Goal: Download file/media

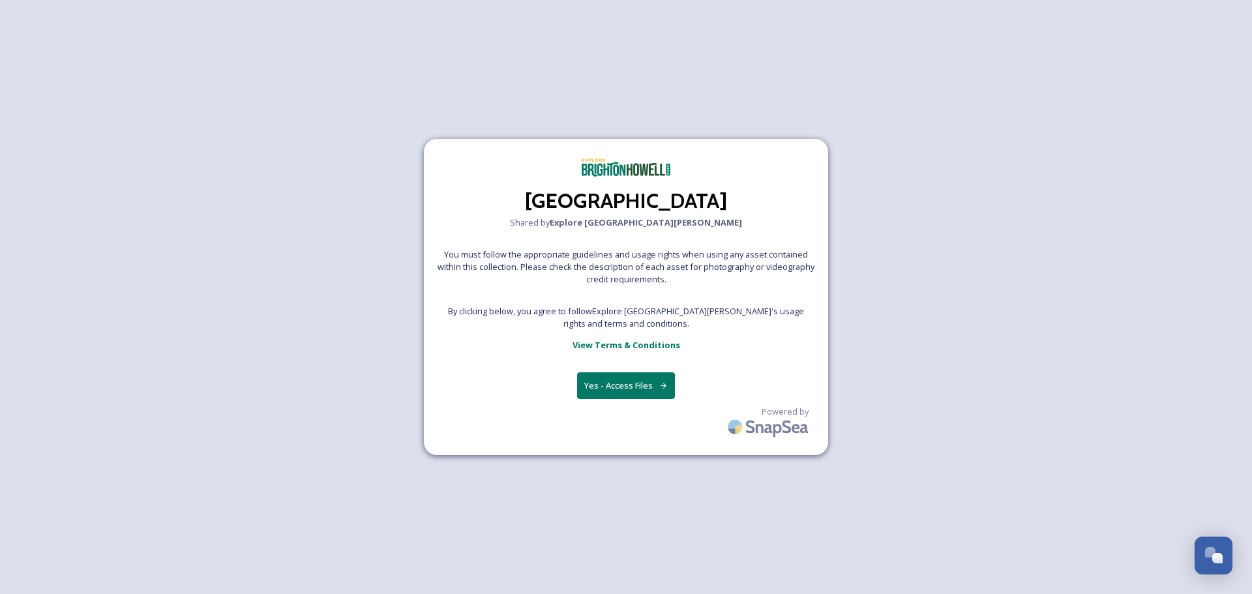
click at [615, 389] on button "Yes - Access Files" at bounding box center [626, 385] width 98 height 27
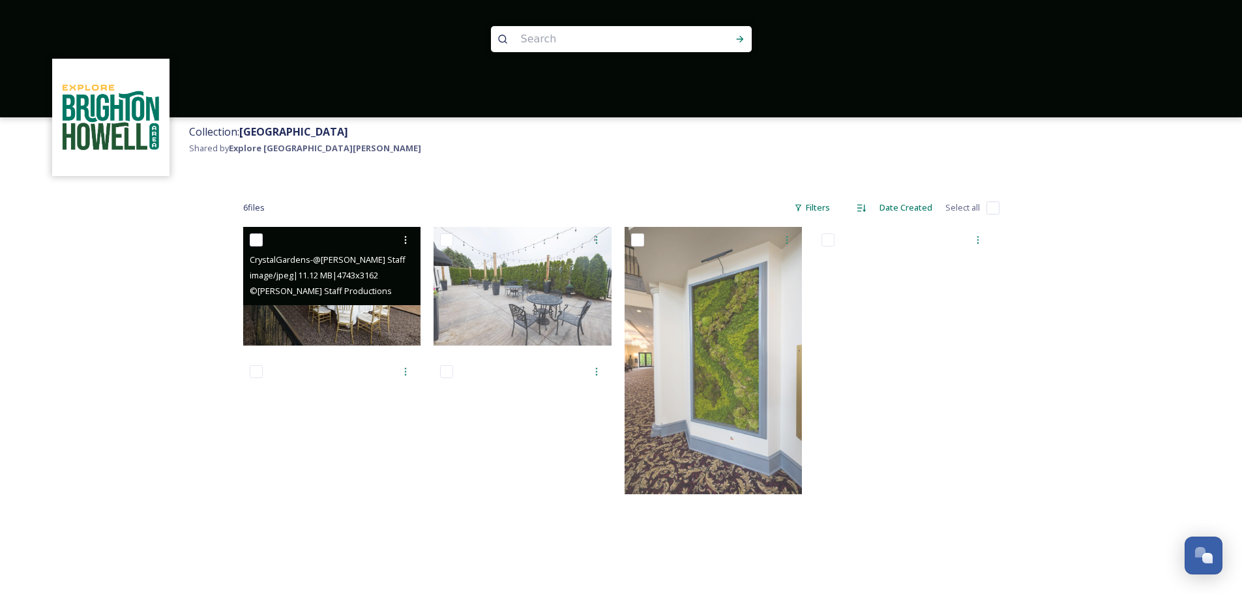
click at [340, 312] on img at bounding box center [332, 286] width 178 height 119
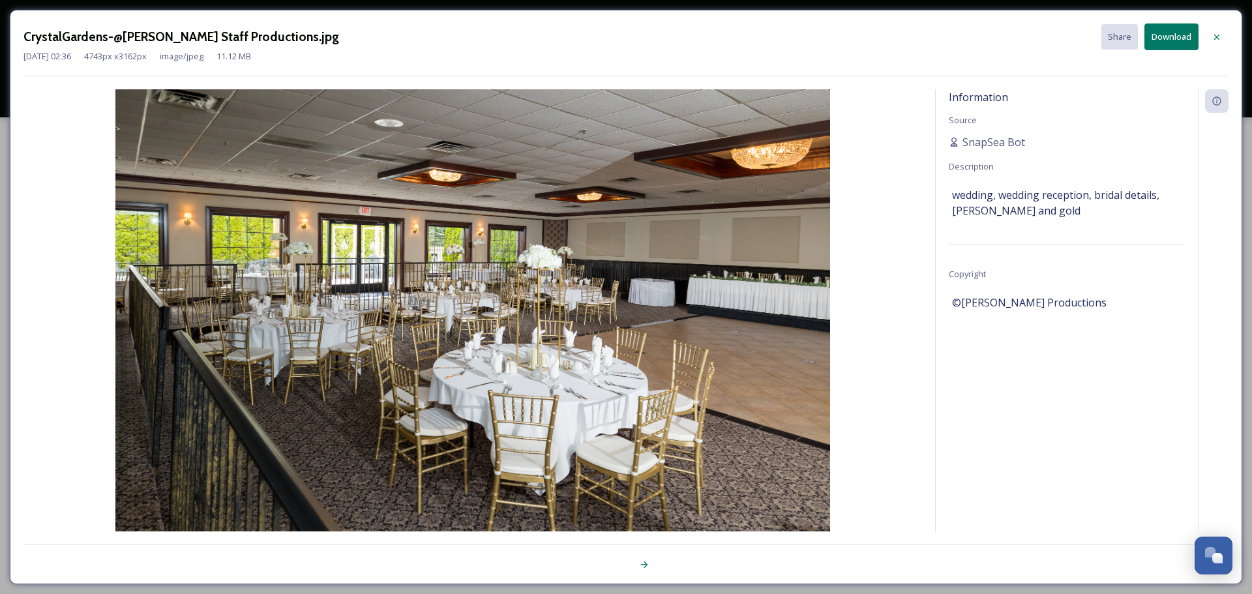
click at [1218, 40] on icon at bounding box center [1216, 37] width 10 height 10
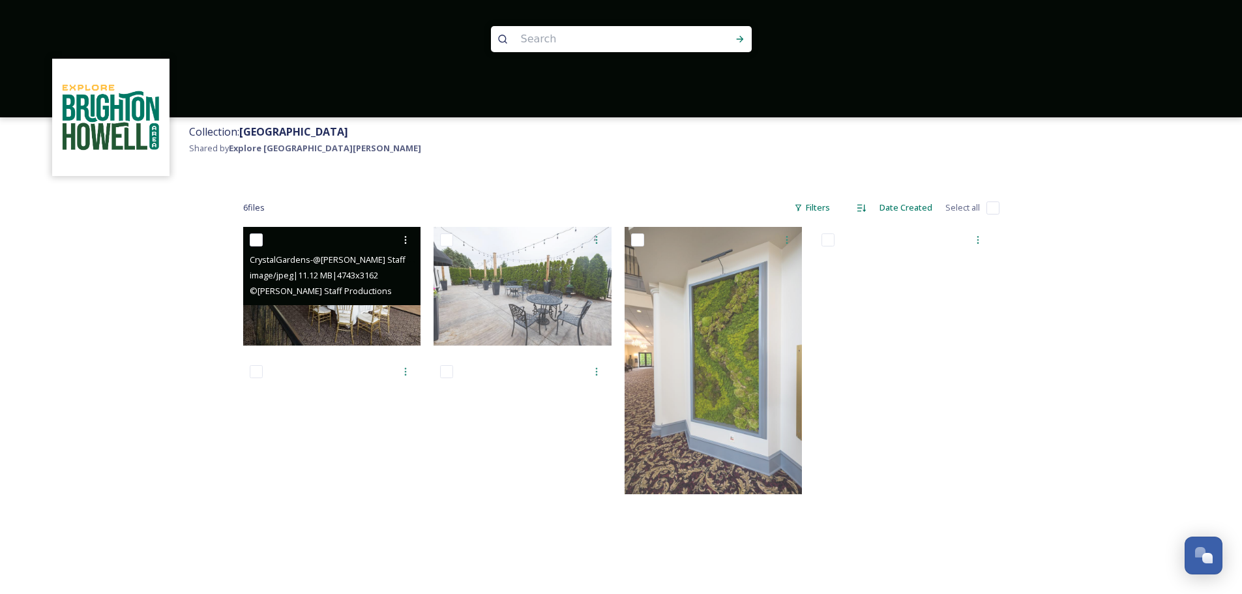
scroll to position [65, 0]
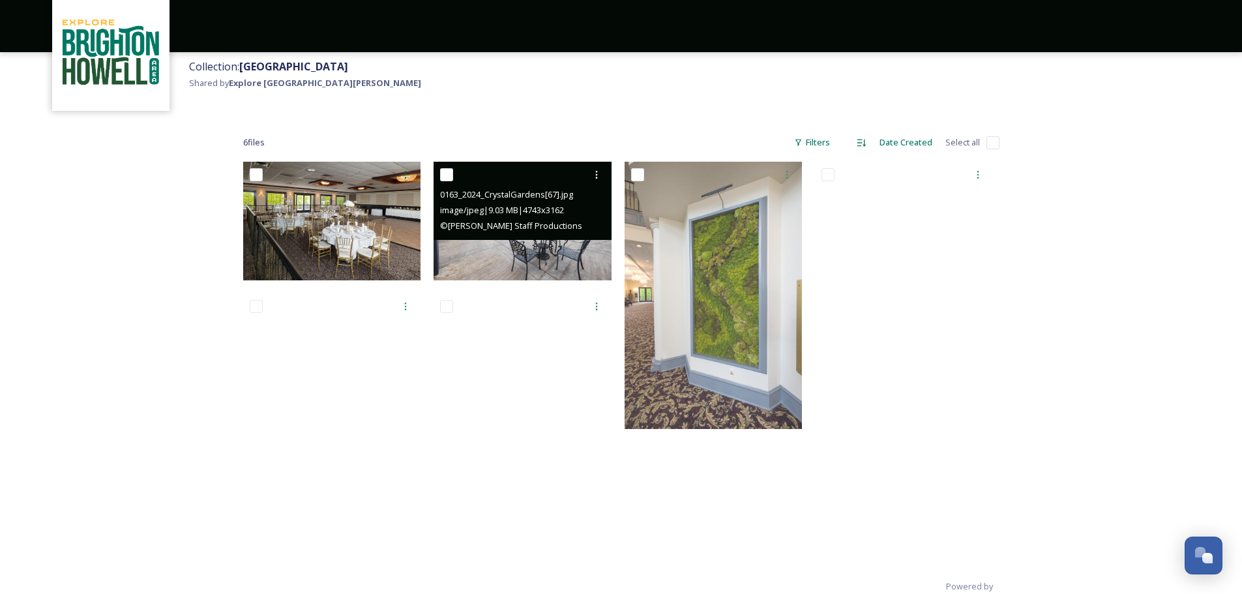
click at [523, 214] on span "image/jpeg | 9.03 MB | 4743 x 3162" at bounding box center [502, 210] width 124 height 12
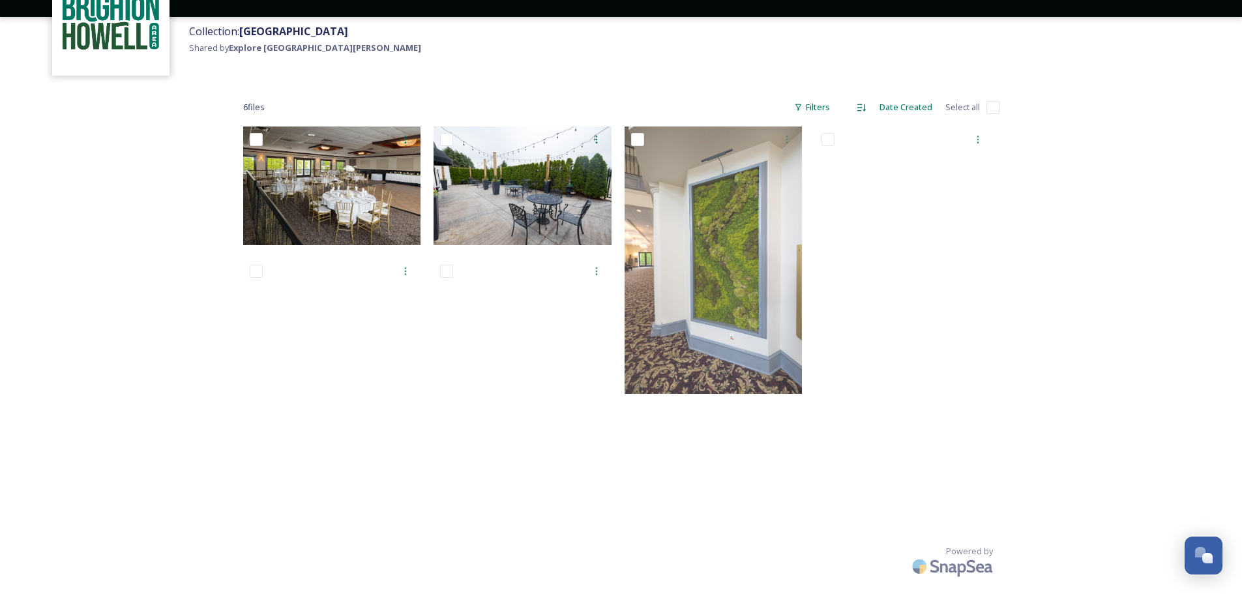
scroll to position [0, 0]
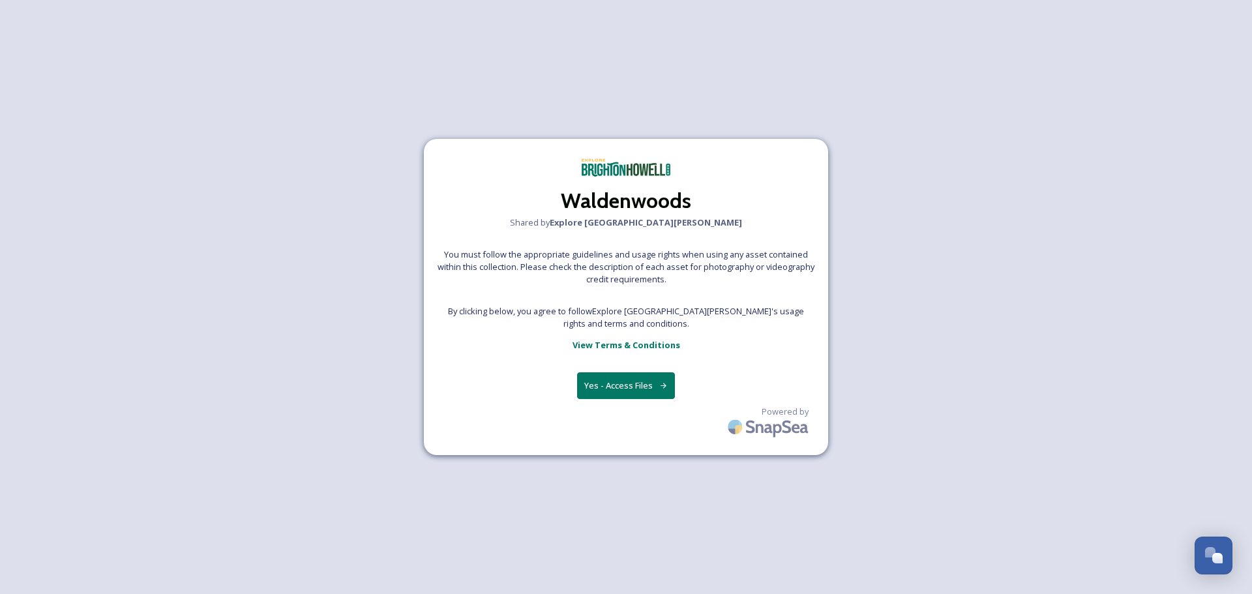
click at [641, 383] on button "Yes - Access Files" at bounding box center [626, 385] width 98 height 27
